Goal: Task Accomplishment & Management: Complete application form

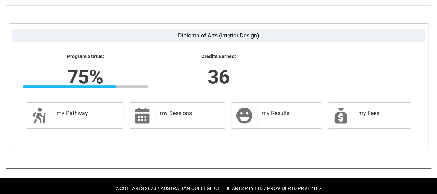
scroll to position [192, 0]
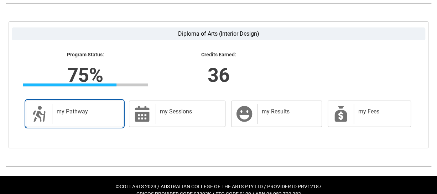
click at [95, 121] on div "my Pathway" at bounding box center [86, 114] width 68 height 20
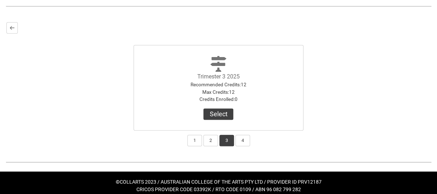
scroll to position [193, 0]
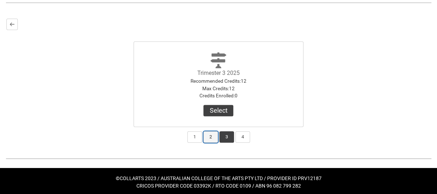
click at [212, 137] on button "2" at bounding box center [210, 136] width 15 height 11
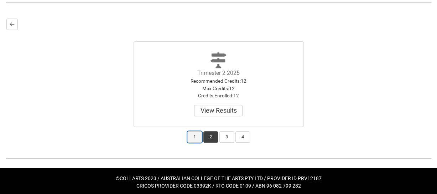
click at [195, 137] on button "1" at bounding box center [194, 136] width 15 height 11
click at [214, 137] on button "2" at bounding box center [210, 136] width 15 height 11
click at [228, 137] on button "3" at bounding box center [226, 136] width 15 height 11
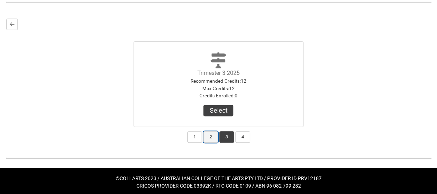
click at [213, 135] on button "2" at bounding box center [210, 136] width 15 height 11
click at [228, 135] on button "3" at bounding box center [226, 136] width 15 height 11
click at [223, 108] on button "Select" at bounding box center [218, 110] width 30 height 11
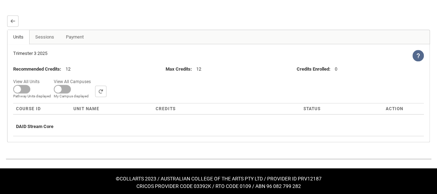
scroll to position [198, 0]
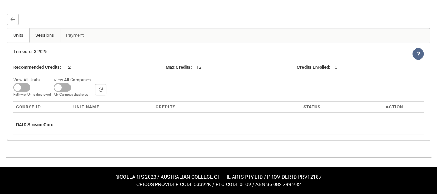
click at [47, 35] on link "Sessions" at bounding box center [44, 35] width 31 height 14
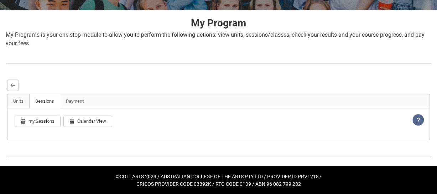
scroll to position [145, 0]
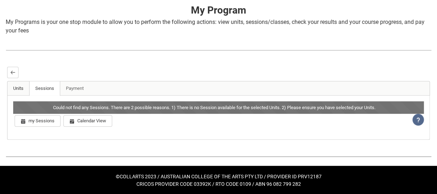
click at [13, 83] on link "Units" at bounding box center [18, 88] width 22 height 14
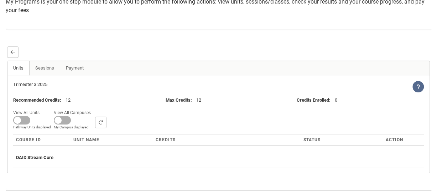
scroll to position [198, 0]
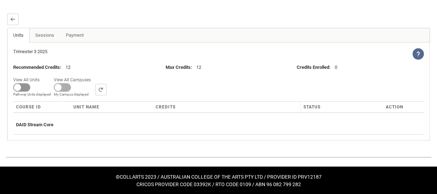
drag, startPoint x: 19, startPoint y: 84, endPoint x: 30, endPoint y: 84, distance: 10.7
click at [30, 84] on span at bounding box center [21, 87] width 17 height 9
click at [42, 75] on input "View All Units All Units displayed Pathway Units displayed" at bounding box center [42, 75] width 0 height 0
checkbox input "true"
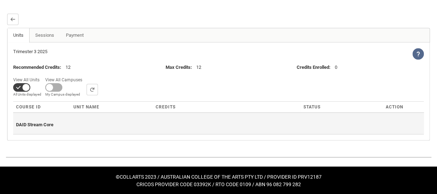
click at [48, 124] on span "DAID Stream Core" at bounding box center [34, 124] width 37 height 5
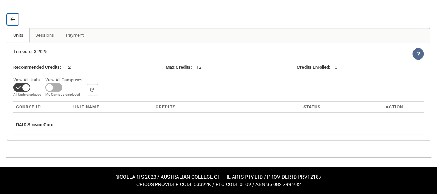
click at [13, 19] on lightning-primitive-icon "button" at bounding box center [12, 18] width 5 height 5
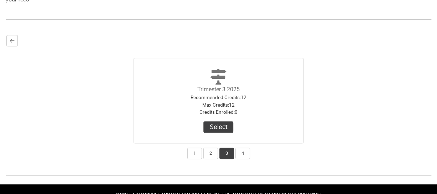
scroll to position [179, 0]
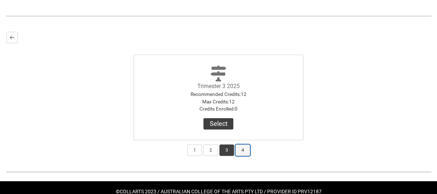
click at [244, 149] on button "4" at bounding box center [242, 149] width 15 height 11
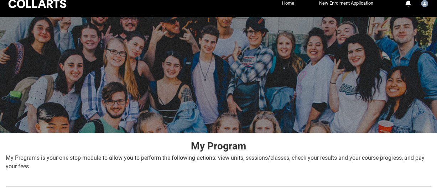
scroll to position [0, 0]
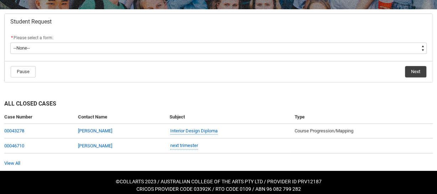
scroll to position [137, 0]
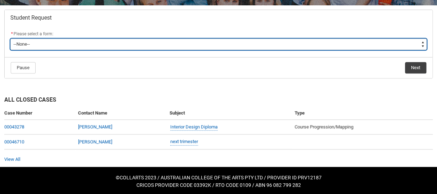
click at [422, 43] on select "--None-- Academic Transcript Application to Appeal Assignment Extension Change …" at bounding box center [218, 43] width 416 height 11
click at [422, 45] on select "--None-- Academic Transcript Application to Appeal Assignment Extension Change …" at bounding box center [218, 43] width 416 height 11
type lightning-select "Enrolment_Variation_Choice"
click at [10, 38] on select "--None-- Academic Transcript Application to Appeal Assignment Extension Change …" at bounding box center [218, 43] width 416 height 11
select select "Enrolment_Variation_Choice"
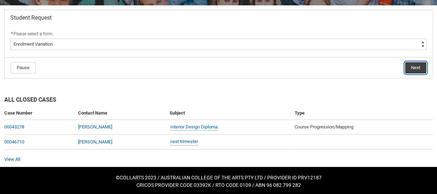
click at [417, 66] on button "Next" at bounding box center [415, 67] width 21 height 11
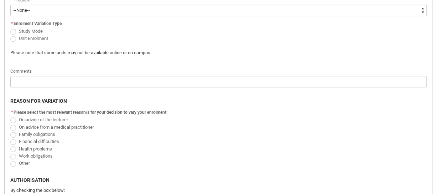
scroll to position [233, 0]
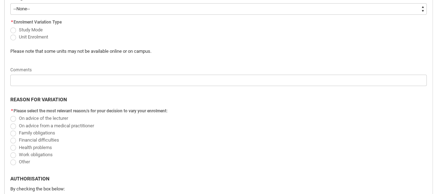
click at [423, 11] on select "--None-- Diploma of Arts (Interior Design)" at bounding box center [218, 8] width 416 height 11
type lightning-select "recordPicklist_ProgramEnrollment.a0jOZ000003EcLSYA0"
click at [10, 3] on select "--None-- Diploma of Arts (Interior Design)" at bounding box center [218, 8] width 416 height 11
select select "recordPicklist_ProgramEnrollment.a0jOZ000003EcLSYA0"
click at [14, 29] on span "Redu_Student_Request flow" at bounding box center [13, 30] width 6 height 6
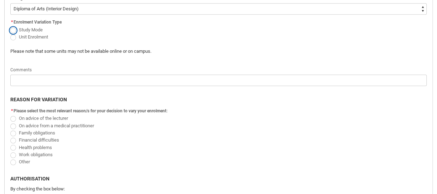
click at [10, 26] on input "Study Mode" at bounding box center [10, 26] width 0 height 0
radio input "true"
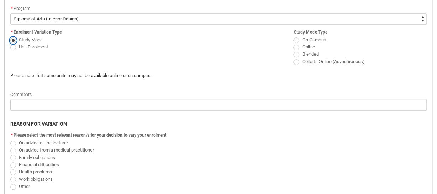
scroll to position [224, 0]
click at [297, 38] on span "Redu_Student_Request flow" at bounding box center [296, 40] width 6 height 6
click at [293, 35] on input "On-Campus" at bounding box center [293, 35] width 0 height 0
radio input "true"
click at [296, 53] on span "Redu_Student_Request flow" at bounding box center [296, 54] width 6 height 6
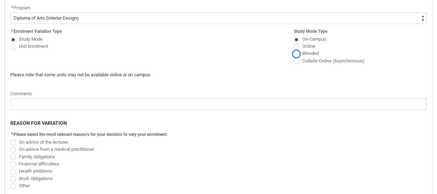
click at [293, 50] on input "Blended" at bounding box center [293, 49] width 0 height 0
radio input "true"
click at [297, 40] on span "Redu_Student_Request flow" at bounding box center [296, 40] width 6 height 6
click at [293, 35] on input "On-Campus" at bounding box center [293, 35] width 0 height 0
radio input "true"
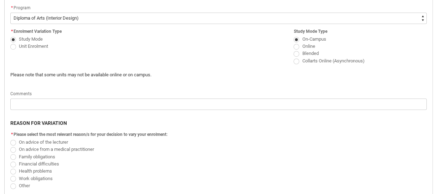
click at [297, 53] on span "Redu_Student_Request flow" at bounding box center [296, 54] width 6 height 6
click at [293, 50] on input "Blended" at bounding box center [293, 49] width 0 height 0
radio input "true"
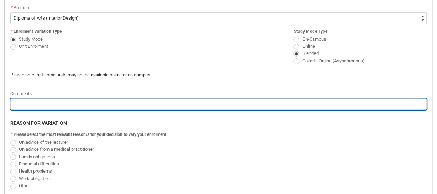
click at [41, 101] on input "Redu_Student_Request flow" at bounding box center [218, 103] width 416 height 11
type lightning-primitive-input-simple "A"
type input "A"
type lightning-primitive-input-simple "At"
type input "At"
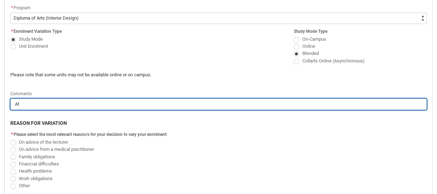
type lightning-primitive-input-simple "Att"
type input "Att"
type lightning-primitive-input-simple "Atte"
type input "Atte"
type lightning-primitive-input-simple "Attem"
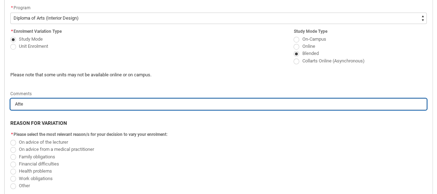
type input "Attem"
type lightning-primitive-input-simple "Attemp"
type input "Attemp"
type lightning-primitive-input-simple "Attempt"
type input "Attempt"
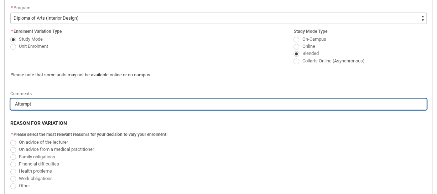
type lightning-primitive-input-simple "Attempti"
type input "Attempti"
type lightning-primitive-input-simple "Attemptin"
type input "Attemptin"
type lightning-primitive-input-simple "Attempting"
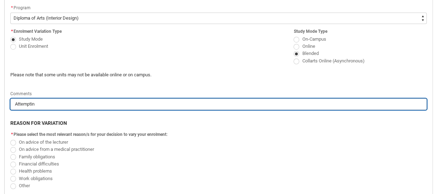
type input "Attempting"
type lightning-primitive-input-simple "Attempting"
type input "Attempting"
type lightning-primitive-input-simple "Attempting t"
type input "Attempting t"
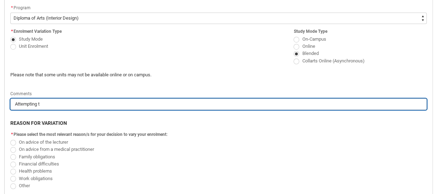
type lightning-primitive-input-simple "Attempting to"
type input "Attempting to"
type lightning-primitive-input-simple "Attempting to"
type input "Attempting to"
type lightning-primitive-input-simple "Attempting to s"
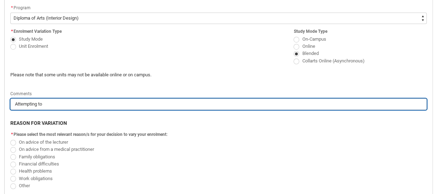
type input "Attempting to s"
type lightning-primitive-input-simple "Attempting to st"
type input "Attempting to st"
type lightning-primitive-input-simple "Attempting to stu"
type input "Attempting to stu"
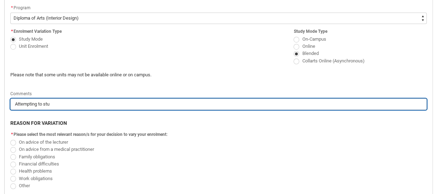
type lightning-primitive-input-simple "Attempting to stud"
type input "Attempting to stud"
type lightning-primitive-input-simple "Attempting to study"
type input "Attempting to study"
type lightning-primitive-input-simple "Attempting to study"
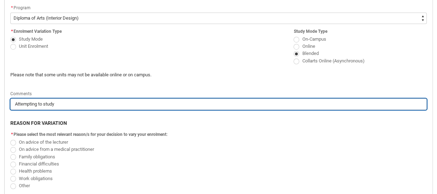
type input "Attempting to study"
type lightning-primitive-input-simple "Attempting to study o"
type input "Attempting to study o"
type lightning-primitive-input-simple "Attempting to study on"
type input "Attempting to study on"
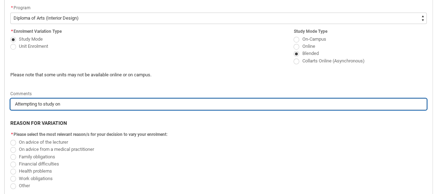
type lightning-primitive-input-simple "Attempting to study on"
type input "Attempting to study on"
type lightning-primitive-input-simple "Attempting to study on C"
type input "Attempting to study on C"
type lightning-primitive-input-simple "Attempting to study on Ca"
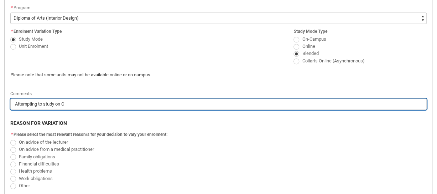
type input "Attempting to study on Ca"
type lightning-primitive-input-simple "Attempting to study on Cam"
type input "Attempting to study on Cam"
type lightning-primitive-input-simple "Attempting to study on Camp"
type input "Attempting to study on Camp"
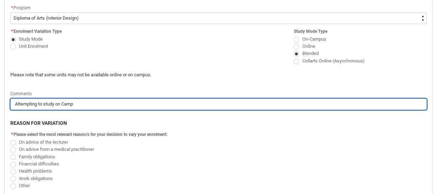
type lightning-primitive-input-simple "Attempting to study on Campu"
type input "Attempting to study on Campu"
type lightning-primitive-input-simple "Attempting to study on Campus"
type input "Attempting to study on Campus"
type lightning-primitive-input-simple "Attempting to study on Campus"
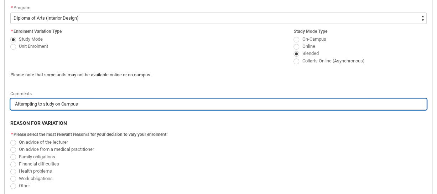
type input "Attempting to study on Campus"
type lightning-primitive-input-simple "Attempting to study on Campus a"
type input "Attempting to study on Campus a"
type lightning-primitive-input-simple "Attempting to study on Campus as"
type input "Attempting to study on Campus as"
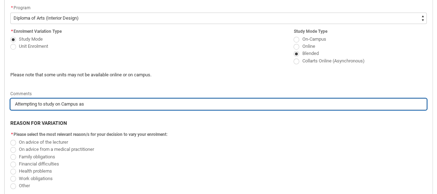
type lightning-primitive-input-simple "Attempting to study on Campus as"
type input "Attempting to study on Campus as"
type lightning-primitive-input-simple "Attempting to study on Campus as m"
type input "Attempting to study on Campus as m"
type lightning-primitive-input-simple "Attempting to study on Campus as mu"
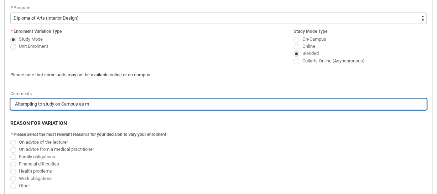
type input "Attempting to study on Campus as mu"
type lightning-primitive-input-simple "Attempting to study on Campus as muc"
type input "Attempting to study on Campus as muc"
type lightning-primitive-input-simple "Attempting to study on Campus as much"
type input "Attempting to study on Campus as much"
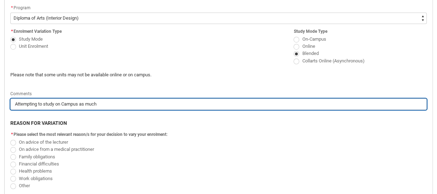
type lightning-primitive-input-simple "Attempting to study on Campus as much"
type input "Attempting to study on Campus as much"
type lightning-primitive-input-simple "Attempting to study on Campus as much a"
type input "Attempting to study on Campus as much a"
type lightning-primitive-input-simple "Attempting to study on Campus as much as"
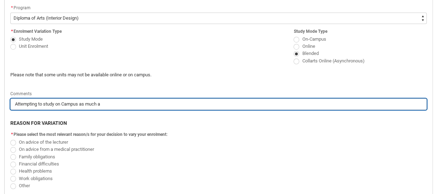
type input "Attempting to study on Campus as much as"
type lightning-primitive-input-simple "Attempting to study on Campus as much as"
type input "Attempting to study on Campus as much as"
type lightning-primitive-input-simple "Attempting to study on Campus as much as P"
type input "Attempting to study on Campus as much as P"
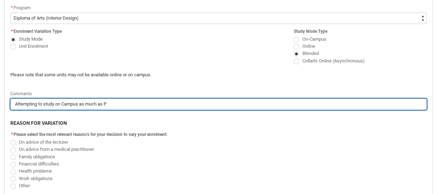
type lightning-primitive-input-simple "Attempting to study on Campus as much as Po"
type input "Attempting to study on Campus as much as Po"
type lightning-primitive-input-simple "Attempting to study on Campus as much as Pos"
type input "Attempting to study on Campus as much as Pos"
type lightning-primitive-input-simple "Attempting to study on Campus as much as Poss"
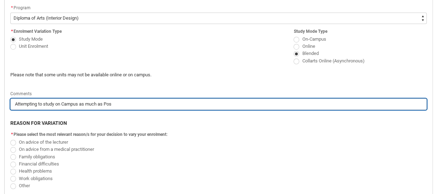
type input "Attempting to study on Campus as much as Poss"
type lightning-primitive-input-simple "Attempting to study on Campus as much as Posso"
type input "Attempting to study on Campus as much as Posso"
type lightning-primitive-input-simple "Attempting to study on Campus as much as Possob"
type input "Attempting to study on Campus as much as Possob"
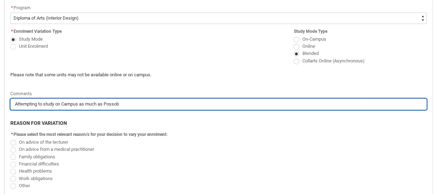
type lightning-primitive-input-simple "Attempting to study on Campus as much as Possobl"
type input "Attempting to study on Campus as much as Possobl"
type lightning-primitive-input-simple "Attempting to study on Campus as much as Possoble"
type input "Attempting to study on Campus as much as Possoble"
type lightning-primitive-input-simple "Attempting to study on Campus as much as Possoble"
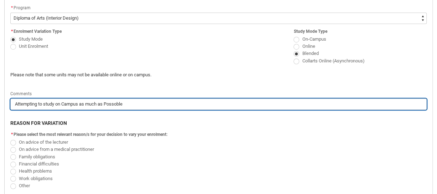
type input "Attempting to study on Campus as much as Possoble"
type lightning-primitive-input-simple "Attempting to study on Campus as much as Possoble t"
type input "Attempting to study on Campus as much as Possoble t"
type lightning-primitive-input-simple "Attempting to study on Campus as much as Possoble th"
type input "Attempting to study on Campus as much as Possoble th"
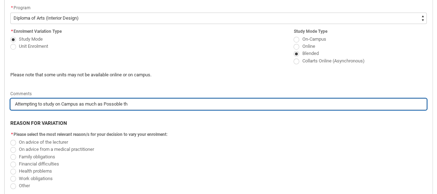
type lightning-primitive-input-simple "Attempting to study on Campus as much as Possoble thi"
type input "Attempting to study on Campus as much as Possoble thi"
type lightning-primitive-input-simple "Attempting to study on Campus as much as Possoble this"
type input "Attempting to study on Campus as much as Possoble this"
type lightning-primitive-input-simple "Attempting to study on Campus as much as Possoble this"
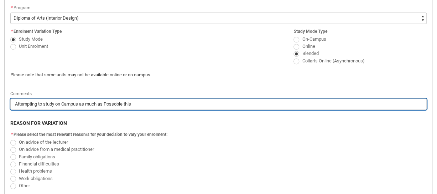
type input "Attempting to study on Campus as much as Possoble this"
type lightning-primitive-input-simple "Attempting to study on Campus as much as Possoble this T"
type input "Attempting to study on Campus as much as Possoble this T"
type lightning-primitive-input-simple "Attempting to study on Campus as much as Possoble this Tr"
type input "Attempting to study on Campus as much as Possoble this Tr"
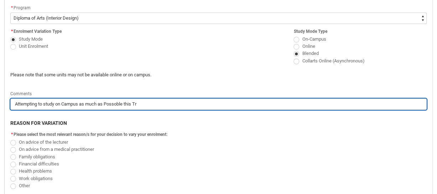
type lightning-primitive-input-simple "Attempting to study on Campus as much as Possoble this Tri"
type input "Attempting to study on Campus as much as Possoble this Tri"
type lightning-primitive-input-simple "Attempting to study on Campus as much as Possoble this Trim"
type input "Attempting to study on Campus as much as Possoble this Trim"
type lightning-primitive-input-simple "Attempting to study on Campus as much as Possoble this Trime"
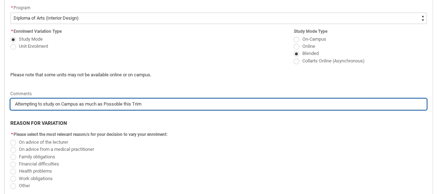
type input "Attempting to study on Campus as much as Possoble this Trime"
type lightning-primitive-input-simple "Attempting to study on Campus as much as Possoble this Trimes"
type input "Attempting to study on Campus as much as Possoble this Trimes"
type lightning-primitive-input-simple "Attempting to study on Campus as much as Possoble this Trimest"
type input "Attempting to study on Campus as much as Possoble this Trimest"
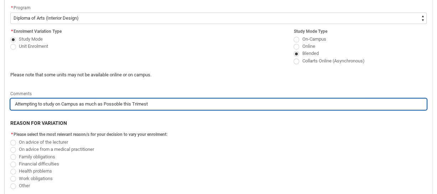
type lightning-primitive-input-simple "Attempting to study on Campus as much as Possoble this Trimeste"
type input "Attempting to study on Campus as much as Possoble this Trimeste"
type lightning-primitive-input-simple "Attempting to study on Campus as much as Possoble this Trimester"
type input "Attempting to study on Campus as much as Possoble this Trimester"
click at [118, 103] on input "Attempting to study on Campus as much as Possoble this Trimester" at bounding box center [218, 103] width 416 height 11
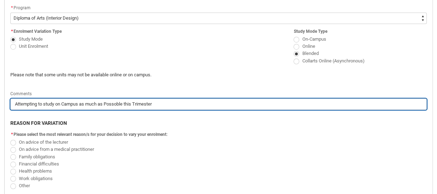
type lightning-primitive-input-simple "Attempting to study on Campus as much as Possble this Trimester"
type input "Attempting to study on Campus as much as Possble this Trimester"
type lightning-primitive-input-simple "Attempting to study on Campus as much as Possible this Trimester"
type input "Attempting to study on Campus as much as Possible this Trimester"
click at [165, 105] on input "Attempting to study on Campus as much as Possible this Trimester" at bounding box center [218, 103] width 416 height 11
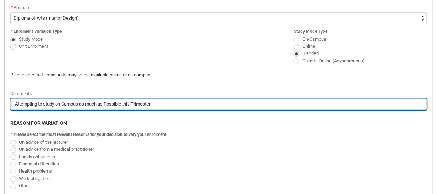
type lightning-primitive-input-simple "Attempting to study on Campus as much as Possible this Trimester"
type input "Attempting to study on Campus as much as Possible this Trimester"
type lightning-primitive-input-simple "Attempting to study on Campus as much as Possible this Trimester i"
type input "Attempting to study on Campus as much as Possible this Trimester i"
type lightning-primitive-input-simple "Attempting to study on Campus as much as Possible this Trimester in"
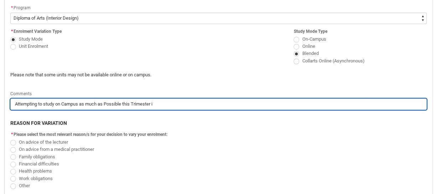
type input "Attempting to study on Campus as much as Possible this Trimester in"
type lightning-primitive-input-simple "Attempting to study on Campus as much as Possible this Trimester in"
type input "Attempting to study on Campus as much as Possible this Trimester in"
type lightning-primitive-input-simple "Attempting to study on Campus as much as Possible this Trimester in o"
type input "Attempting to study on Campus as much as Possible this Trimester in o"
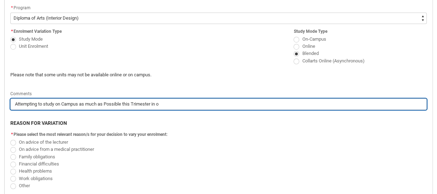
type lightning-primitive-input-simple "Attempting to study on Campus as much as Possible this Trimester in or"
type input "Attempting to study on Campus as much as Possible this Trimester in or"
type lightning-primitive-input-simple "Attempting to study on Campus as much as Possible this Trimester in ord"
type input "Attempting to study on Campus as much as Possible this Trimester in ord"
type lightning-primitive-input-simple "Attempting to study on Campus as much as Possible this Trimester in orde"
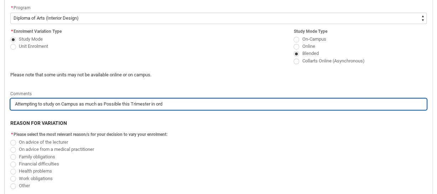
type input "Attempting to study on Campus as much as Possible this Trimester in orde"
type lightning-primitive-input-simple "Attempting to study on Campus as much as Possible this Trimester in order"
type input "Attempting to study on Campus as much as Possible this Trimester in order"
type lightning-primitive-input-simple "Attempting to study on Campus as much as Possible this Trimester in order"
type input "Attempting to study on Campus as much as Possible this Trimester in order"
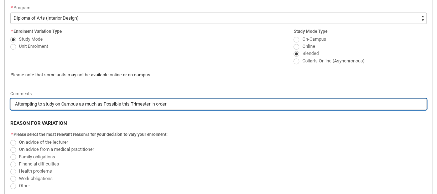
type lightning-primitive-input-simple "Attempting to study on Campus as much as Possible this Trimester in order t"
type input "Attempting to study on Campus as much as Possible this Trimester in order t"
type lightning-primitive-input-simple "Attempting to study on Campus as much as Possible this Trimester in order to"
type input "Attempting to study on Campus as much as Possible this Trimester in order to"
type lightning-primitive-input-simple "Attempting to study on Campus as much as Possible this Trimester in order to"
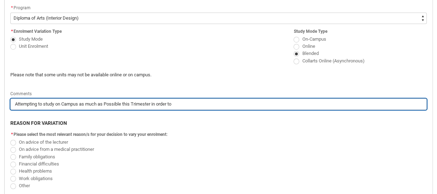
type input "Attempting to study on Campus as much as Possible this Trimester in order to"
type lightning-primitive-input-simple "Attempting to study on Campus as much as Possible this Trimester in order to t"
type input "Attempting to study on Campus as much as Possible this Trimester in order to t"
type lightning-primitive-input-simple "Attempting to study on Campus as much as Possible this Trimester in order to ta"
type input "Attempting to study on Campus as much as Possible this Trimester in order to ta"
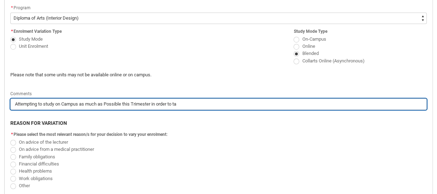
type lightning-primitive-input-simple "Attempting to study on Campus as much as Possible this Trimester in order to tak"
type input "Attempting to study on Campus as much as Possible this Trimester in order to tak"
type lightning-primitive-input-simple "Attempting to study on Campus as much as Possible this Trimester in order to ta…"
type input "Attempting to study on Campus as much as Possible this Trimester in order to ta…"
type lightning-primitive-input-simple "Attempting to study on Campus as much as Possible this Trimester in order to ta…"
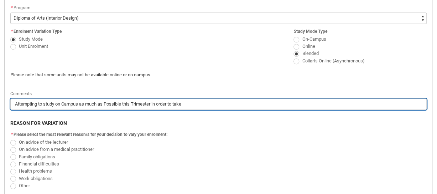
type input "Attempting to study on Campus as much as Possible this Trimester in order to ta…"
type lightning-primitive-input-simple "Attempting to study on Campus as much as Possible this Trimester in order to ta…"
type input "Attempting to study on Campus as much as Possible this Trimester in order to ta…"
type lightning-primitive-input-simple "Attempting to study on Campus as much as Possible this Trimester in order to ta…"
type input "Attempting to study on Campus as much as Possible this Trimester in order to ta…"
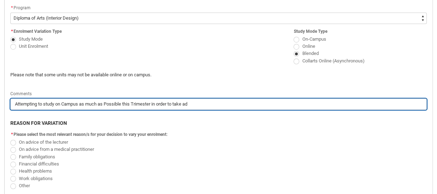
type lightning-primitive-input-simple "Attempting to study on Campus as much as Possible this Trimester in order to ta…"
type input "Attempting to study on Campus as much as Possible this Trimester in order to ta…"
type lightning-primitive-input-simple "Attempting to study on Campus as much as Possible this Trimester in order to ta…"
type input "Attempting to study on Campus as much as Possible this Trimester in order to ta…"
type lightning-primitive-input-simple "Attempting to study on Campus as much as Possible this Trimester in order to ta…"
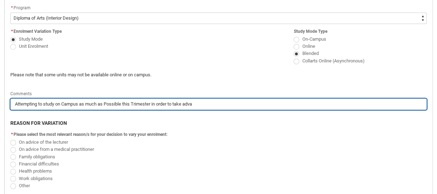
type input "Attempting to study on Campus as much as Possible this Trimester in order to ta…"
type lightning-primitive-input-simple "Attempting to study on Campus as much as Possible this Trimester in order to ta…"
type input "Attempting to study on Campus as much as Possible this Trimester in order to ta…"
type lightning-primitive-input-simple "Attempting to study on Campus as much as Possible this Trimester in order to ta…"
type input "Attempting to study on Campus as much as Possible this Trimester in order to ta…"
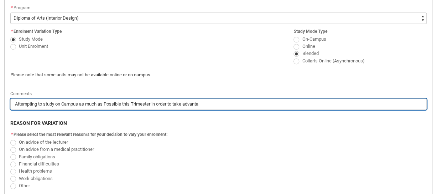
type lightning-primitive-input-simple "Attempting to study on Campus as much as Possible this Trimester in order to ta…"
type input "Attempting to study on Campus as much as Possible this Trimester in order to ta…"
type lightning-primitive-input-simple "Attempting to study on Campus as much as Possible this Trimester in order to ta…"
type input "Attempting to study on Campus as much as Possible this Trimester in order to ta…"
type lightning-primitive-input-simple "Attempting to study on Campus as much as Possible this Trimester in order to ta…"
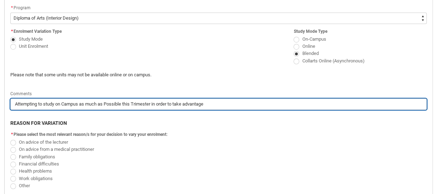
type input "Attempting to study on Campus as much as Possible this Trimester in order to ta…"
type lightning-primitive-input-simple "Attempting to study on Campus as much as Possible this Trimester in order to ta…"
type input "Attempting to study on Campus as much as Possible this Trimester in order to ta…"
type lightning-primitive-input-simple "Attempting to study on Campus as much as Possible this Trimester in order to ta…"
click at [275, 104] on input "Attempting to study on Campus as much as Possible this Trimester in order to ta…" at bounding box center [218, 103] width 416 height 11
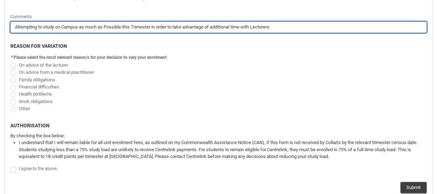
scroll to position [302, 0]
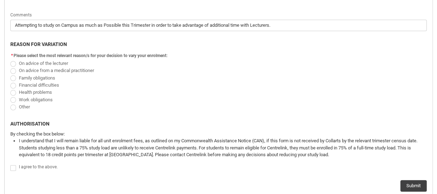
click at [13, 63] on span "Redu_Student_Request flow" at bounding box center [13, 64] width 6 height 6
click at [10, 59] on input "On advice of the lecturer" at bounding box center [10, 59] width 0 height 0
click at [13, 87] on span "Redu_Student_Request flow" at bounding box center [13, 86] width 6 height 6
click at [10, 81] on input "Financial difficulties" at bounding box center [10, 81] width 0 height 0
click at [14, 92] on span "Redu_Student_Request flow" at bounding box center [13, 93] width 6 height 6
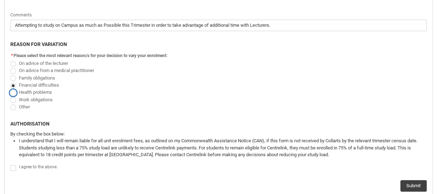
click at [10, 89] on input "Health problems" at bounding box center [10, 88] width 0 height 0
click at [13, 106] on span "Redu_Student_Request flow" at bounding box center [13, 107] width 6 height 6
click at [10, 103] on input "Other" at bounding box center [10, 103] width 0 height 0
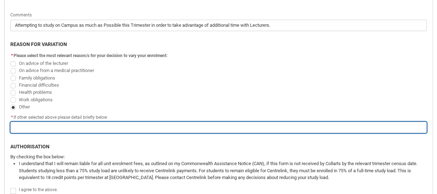
click at [21, 122] on input "Redu_Student_Request flow" at bounding box center [218, 126] width 416 height 11
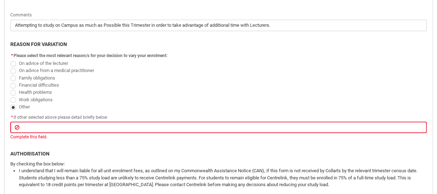
click at [14, 60] on label "On advice of the lecturer" at bounding box center [40, 62] width 61 height 5
click at [10, 59] on input "On advice of the lecturer" at bounding box center [10, 59] width 0 height 0
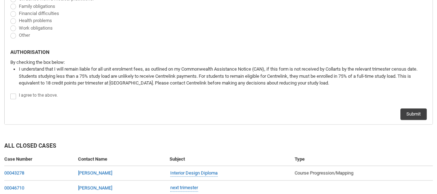
scroll to position [379, 0]
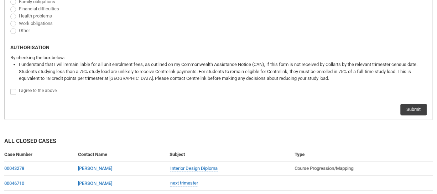
click at [13, 92] on span "Redu_Student_Request flow" at bounding box center [13, 92] width 6 height 6
click at [10, 88] on input "Redu_Student_Request flow" at bounding box center [10, 87] width 0 height 0
click at [415, 108] on button "Submit" at bounding box center [413, 109] width 26 height 11
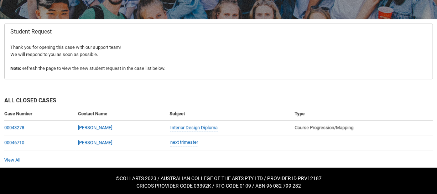
scroll to position [125, 0]
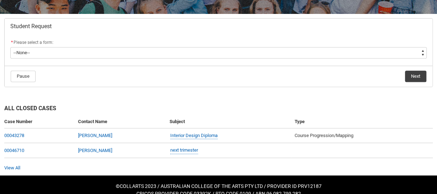
scroll to position [128, 0]
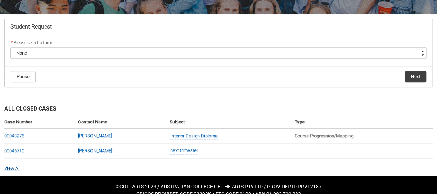
click at [17, 165] on link "View All" at bounding box center [12, 167] width 16 height 5
